Goal: Task Accomplishment & Management: Manage account settings

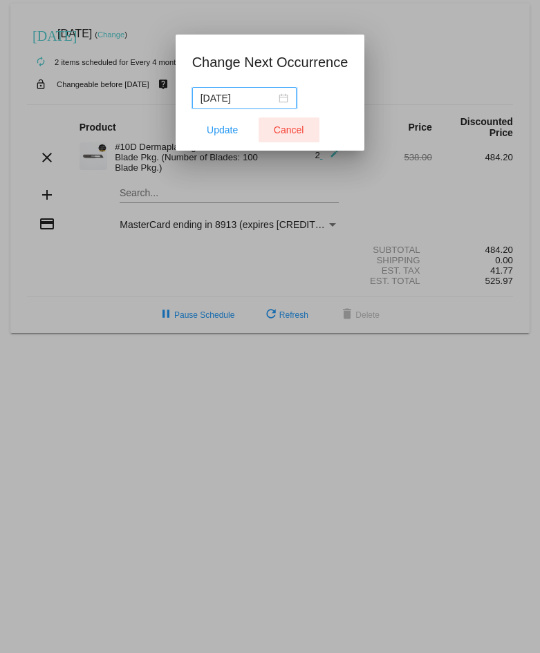
click at [281, 133] on span "Cancel" at bounding box center [289, 129] width 30 height 11
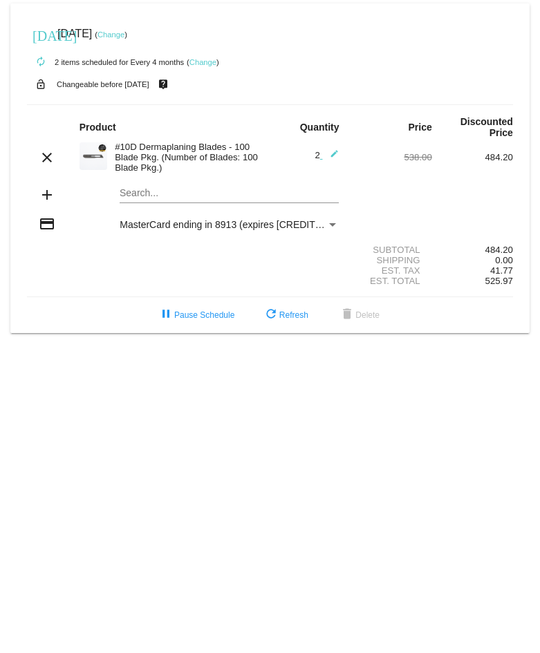
click at [208, 61] on link "Change" at bounding box center [202, 62] width 27 height 8
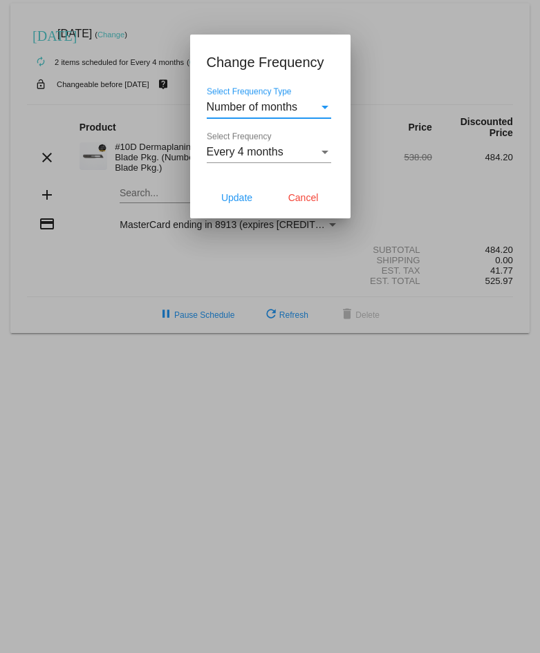
click at [327, 153] on div "Select Frequency" at bounding box center [324, 152] width 7 height 3
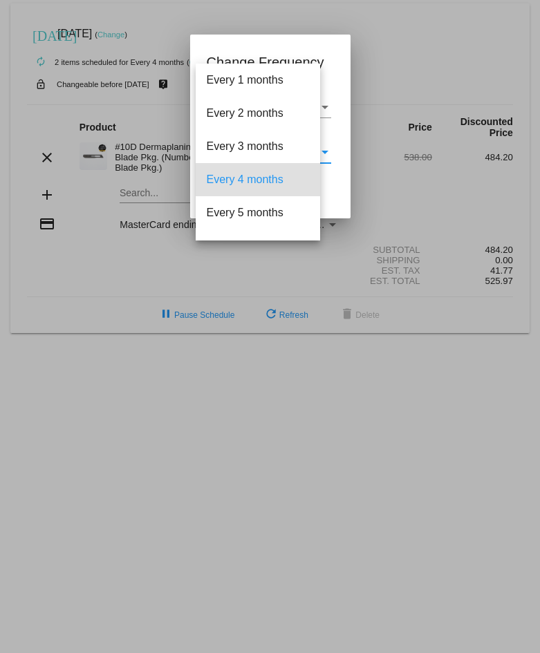
scroll to position [28, 0]
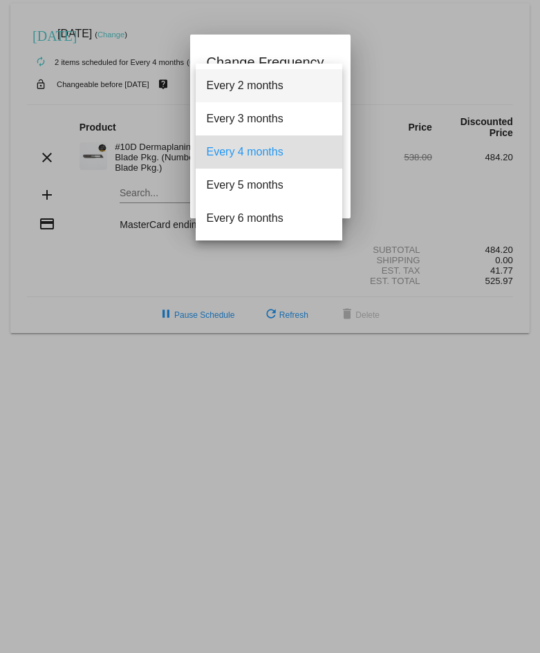
click at [258, 84] on span "Every 2 months" at bounding box center [269, 85] width 124 height 33
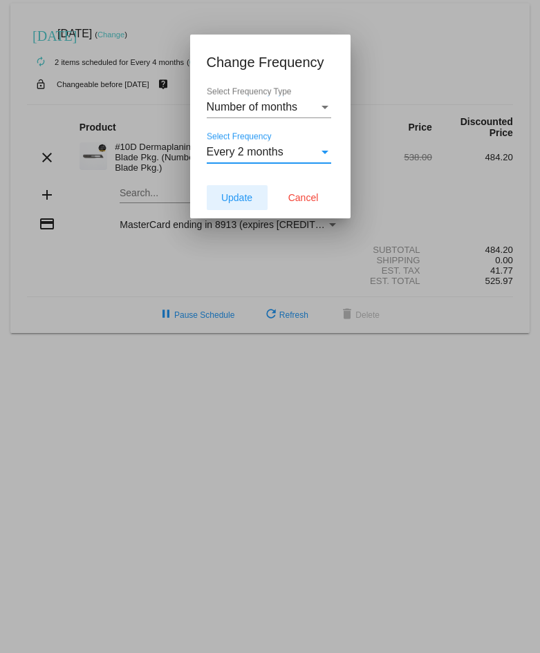
click at [251, 198] on span "Update" at bounding box center [236, 197] width 31 height 11
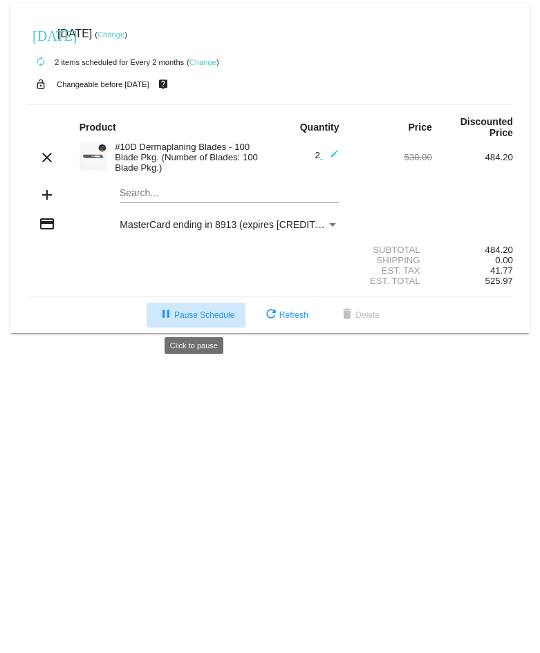
click at [198, 311] on span "pause Pause Schedule" at bounding box center [196, 315] width 77 height 10
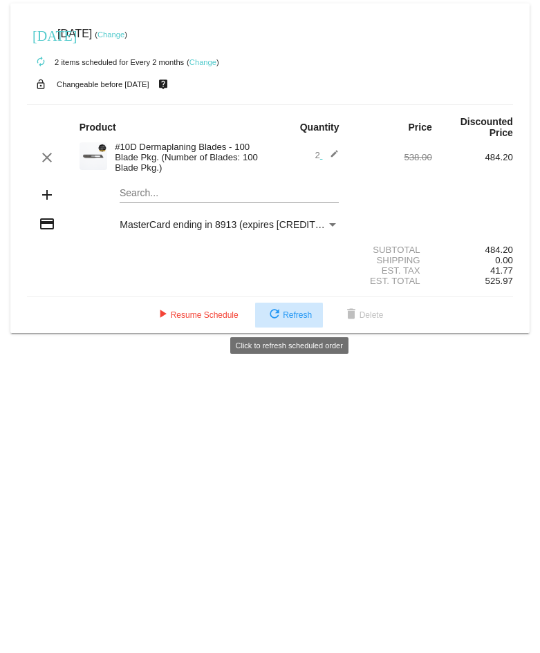
click at [297, 316] on span "refresh Refresh" at bounding box center [289, 315] width 46 height 10
